Goal: Find contact information: Find contact information

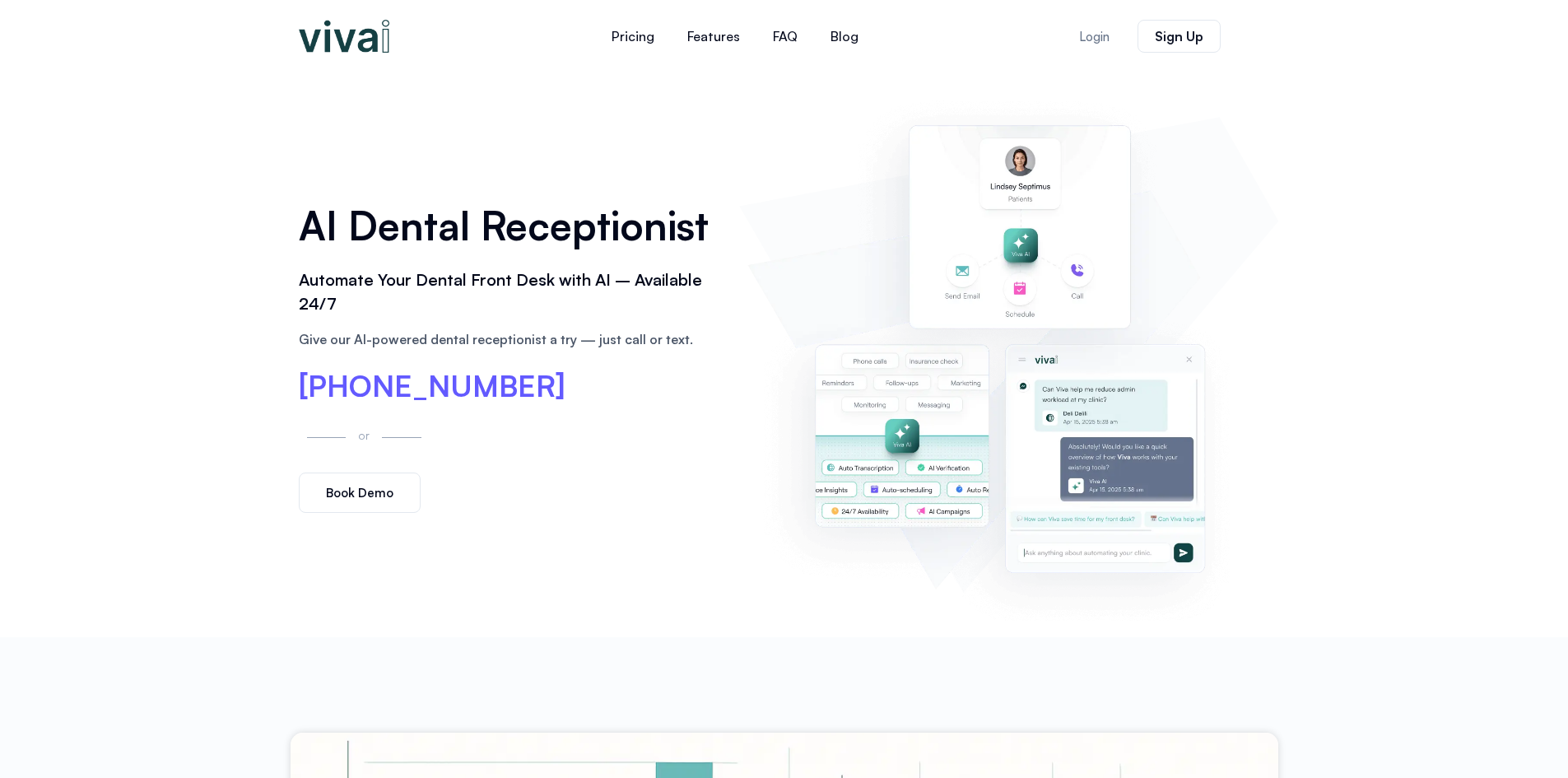
scroll to position [83, 0]
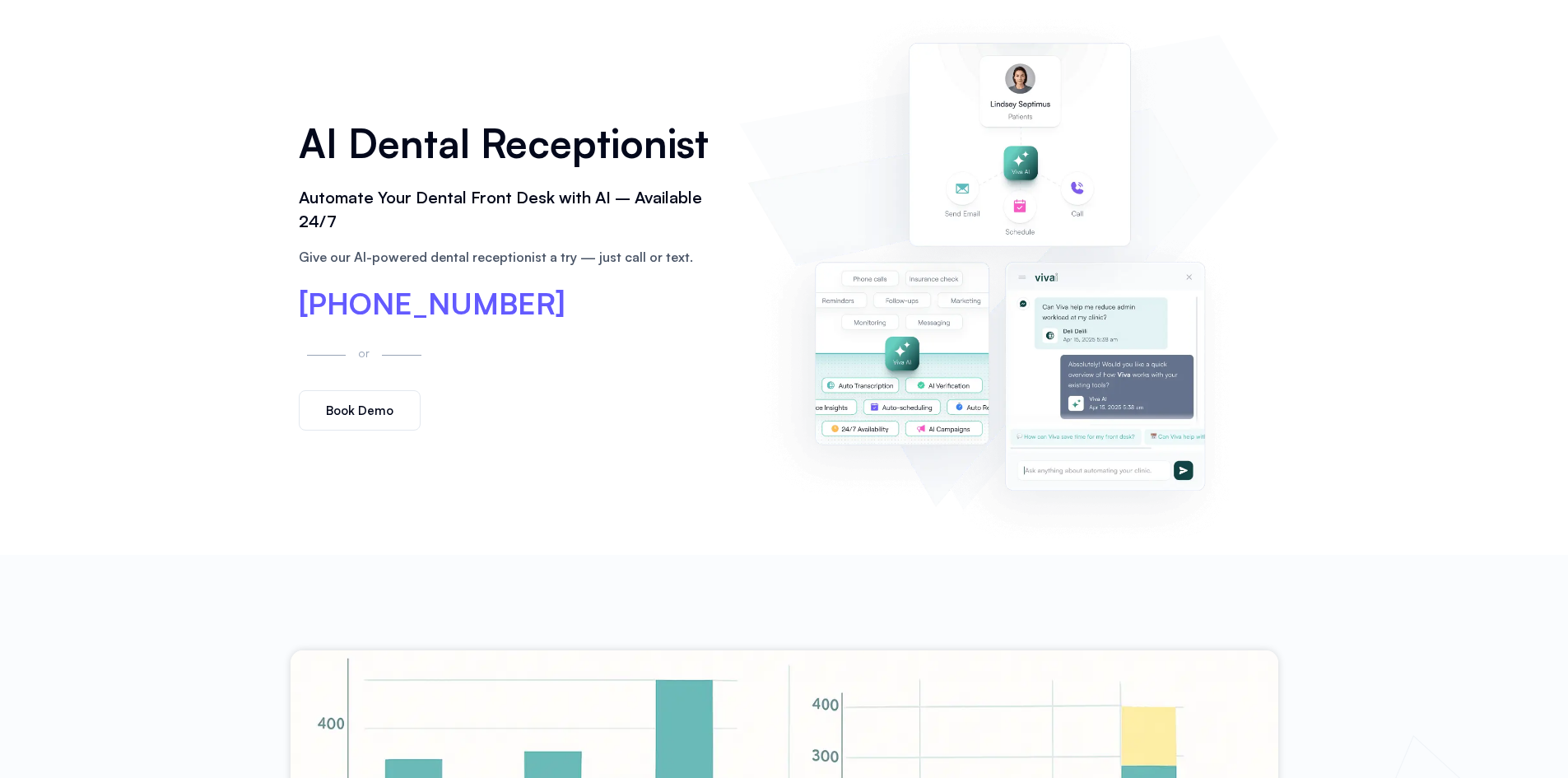
click at [355, 299] on span "[PHONE_NUMBER]" at bounding box center [431, 304] width 267 height 30
click at [441, 300] on span "[PHONE_NUMBER]" at bounding box center [431, 304] width 267 height 30
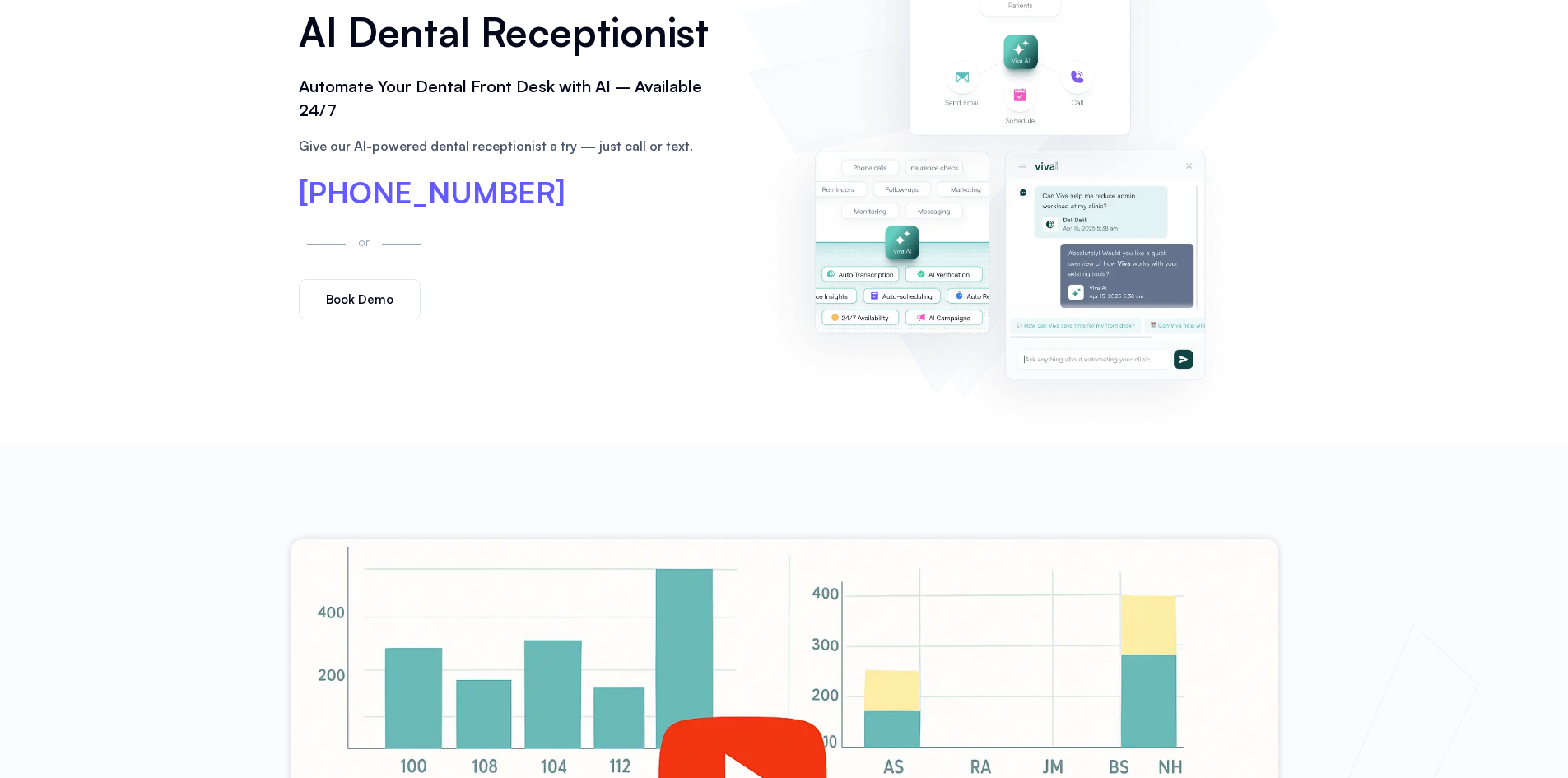
scroll to position [165, 0]
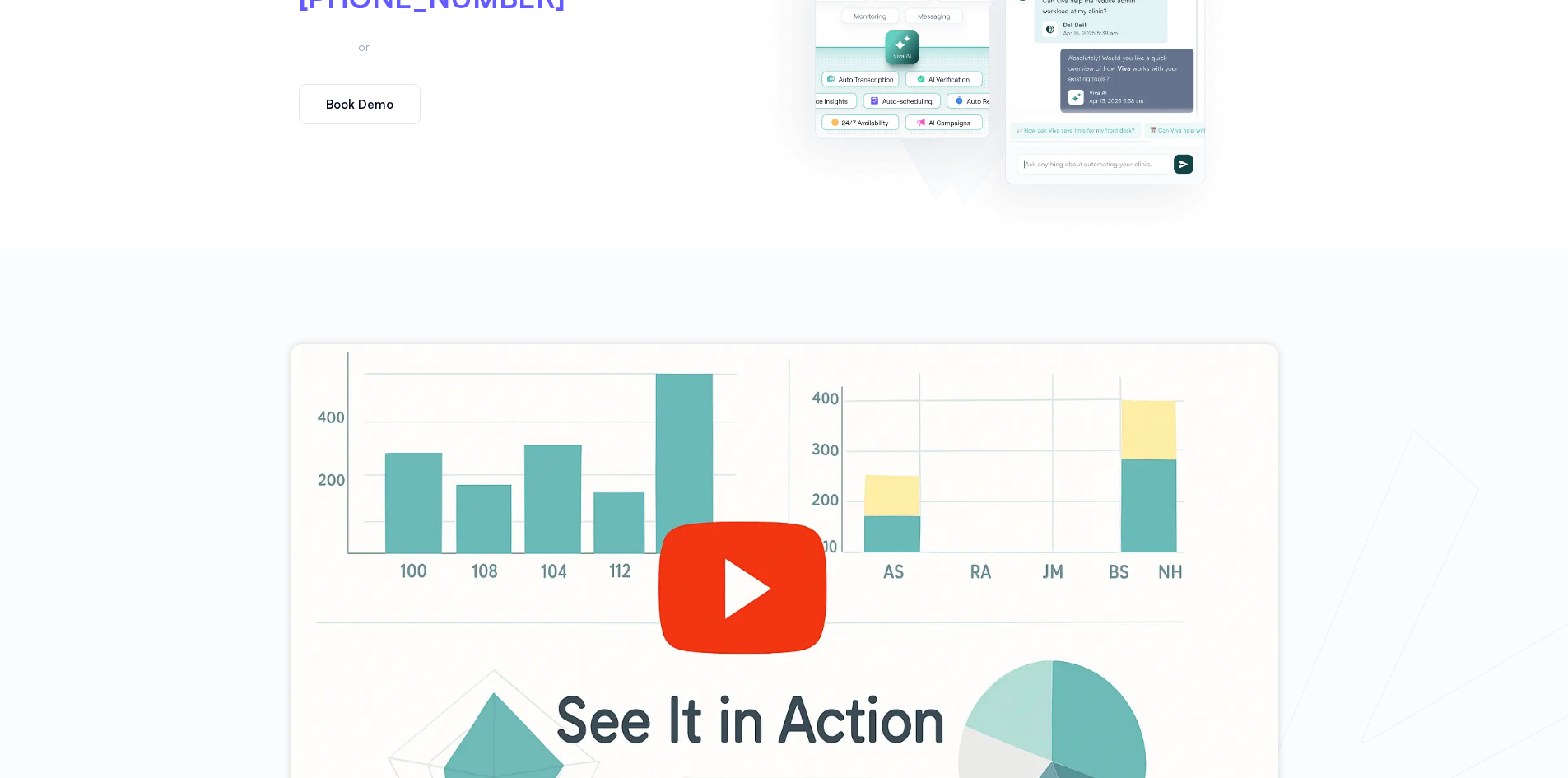
scroll to position [659, 0]
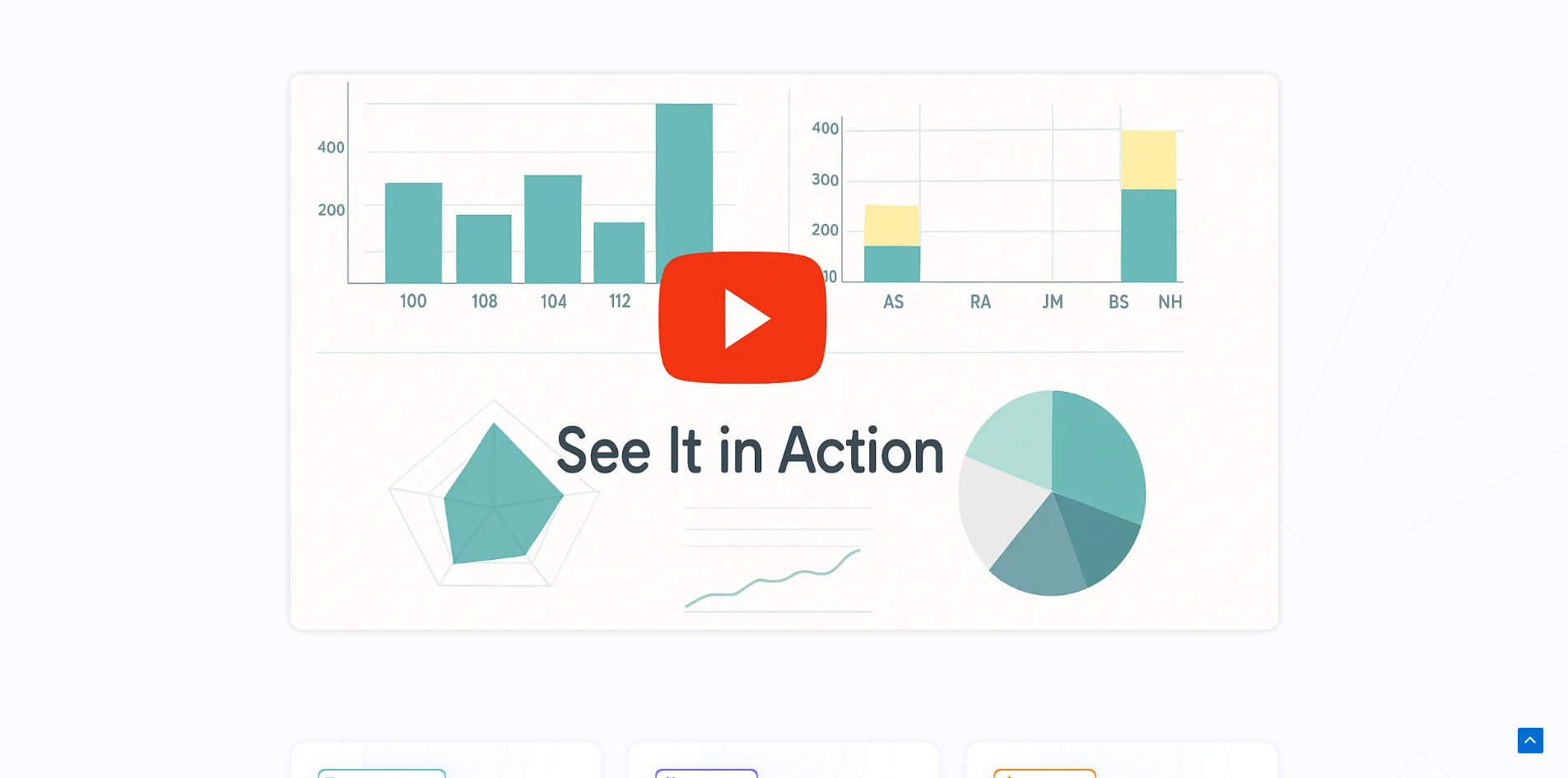
click at [725, 274] on div at bounding box center [784, 352] width 987 height 556
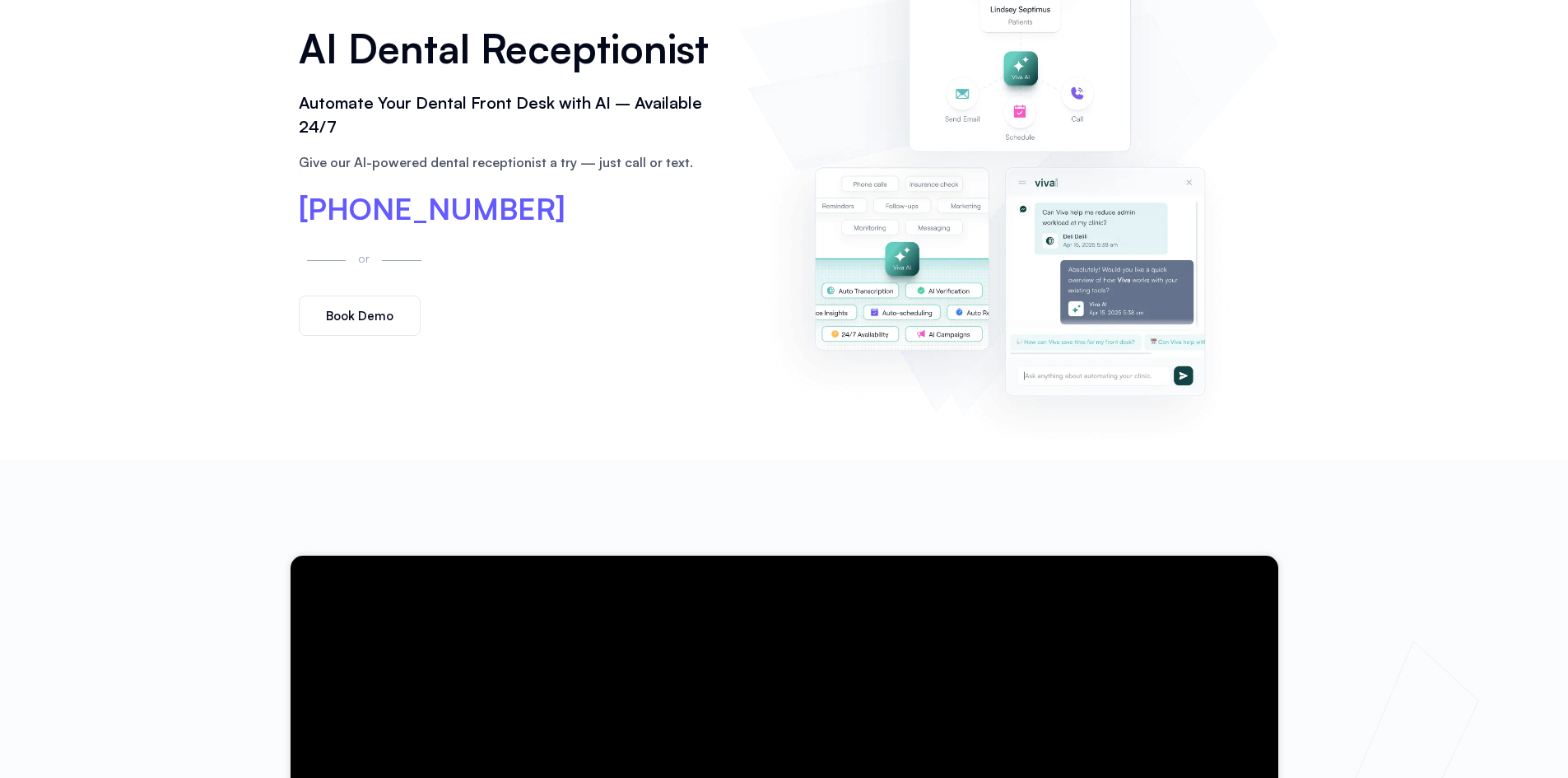
scroll to position [0, 0]
